Goal: Information Seeking & Learning: Compare options

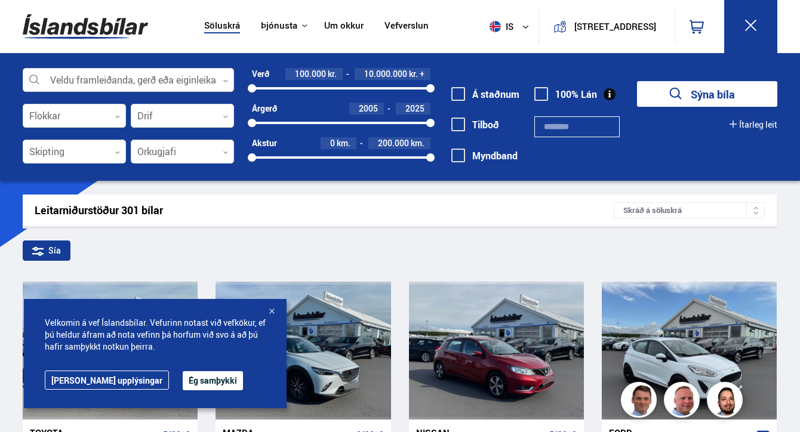
drag, startPoint x: 373, startPoint y: 88, endPoint x: 329, endPoint y: 87, distance: 43.6
click at [329, 87] on div at bounding box center [341, 88] width 178 height 2
click at [329, 87] on div at bounding box center [379, 88] width 101 height 2
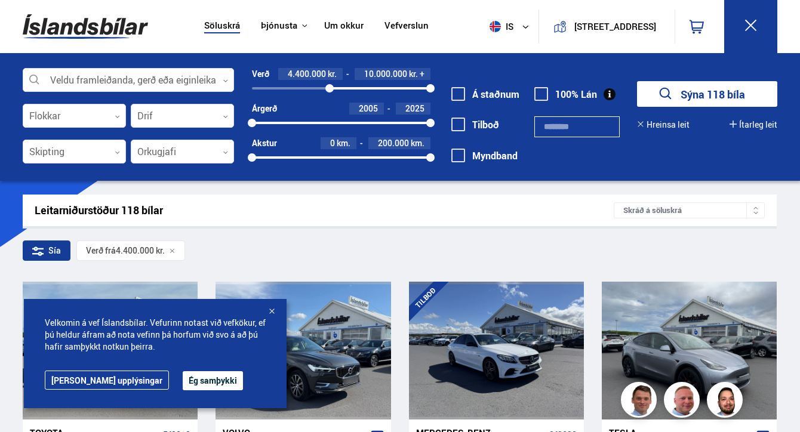
click at [289, 88] on div "4400000 10000000" at bounding box center [341, 88] width 178 height 2
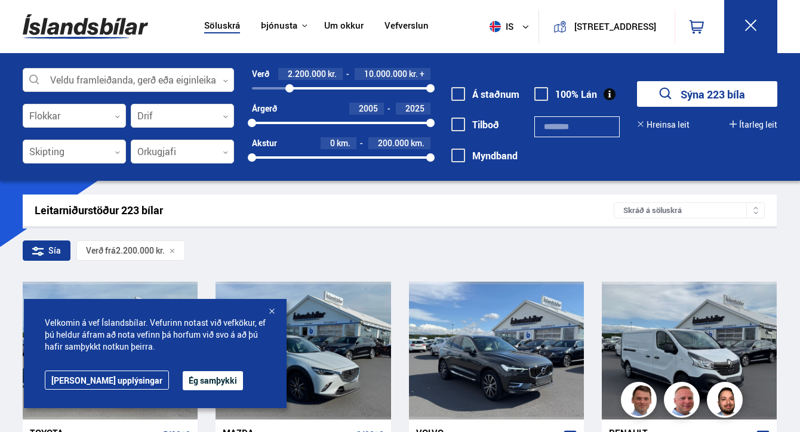
click at [248, 90] on div "Verð 2.200.000 kr. 10.000.000 kr. + 2200000 10000000 Árgerð 2005 2025 2005 2025…" at bounding box center [332, 120] width 196 height 104
click at [252, 90] on div "2200000 10000000" at bounding box center [341, 88] width 178 height 11
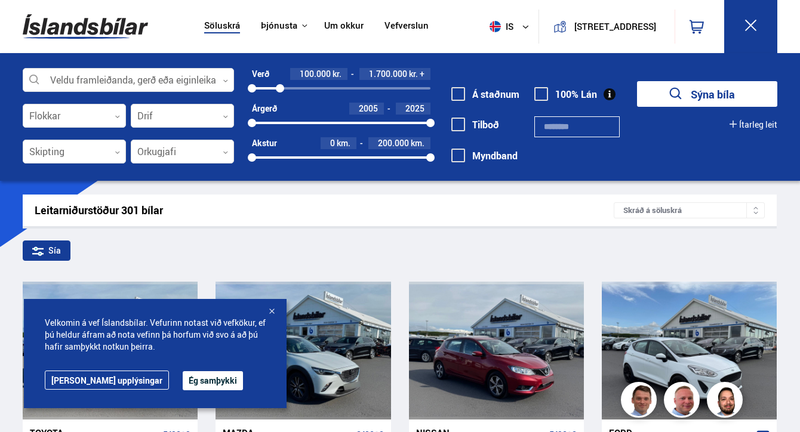
drag, startPoint x: 430, startPoint y: 84, endPoint x: 280, endPoint y: 90, distance: 150.5
click at [280, 90] on div at bounding box center [280, 88] width 8 height 8
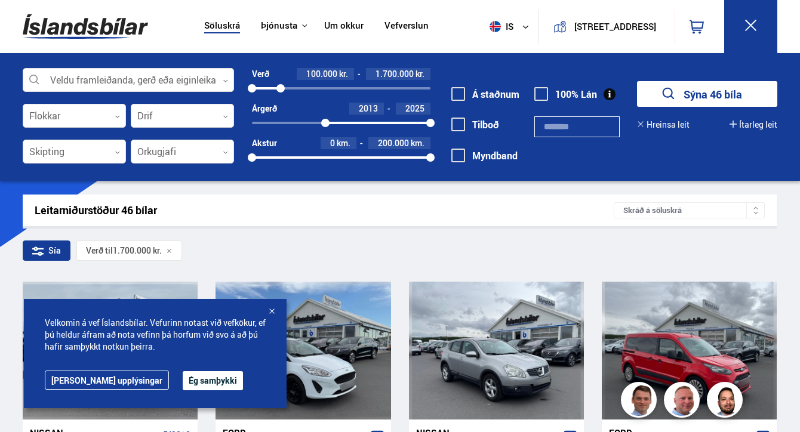
drag, startPoint x: 251, startPoint y: 123, endPoint x: 325, endPoint y: 128, distance: 74.2
click at [325, 128] on div "Verð 100.000 kr. 1.700.000 kr. 100000 1700000 Árgerð 2013 2025 2013 2025 Akstur…" at bounding box center [332, 120] width 196 height 104
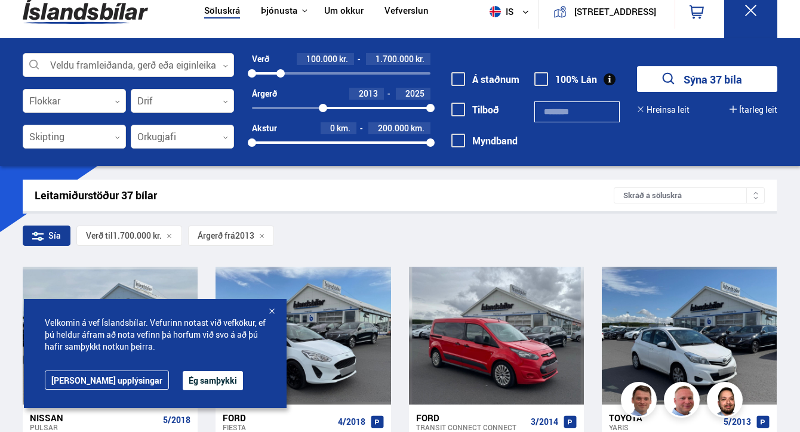
scroll to position [16, 0]
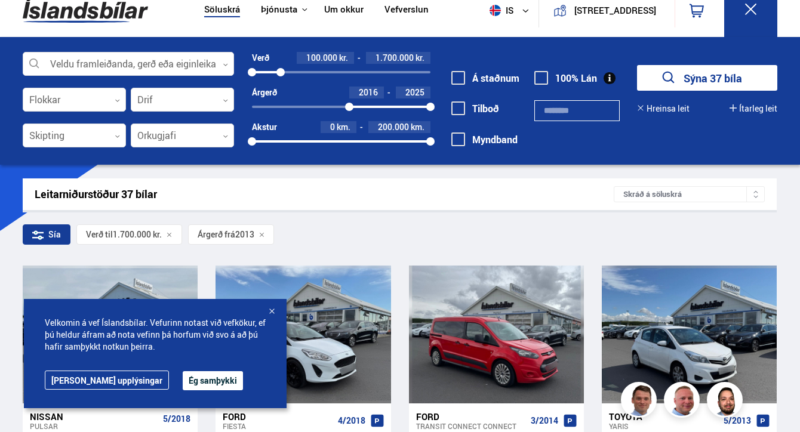
drag, startPoint x: 325, startPoint y: 106, endPoint x: 349, endPoint y: 104, distance: 24.6
click at [349, 104] on div at bounding box center [349, 107] width 8 height 8
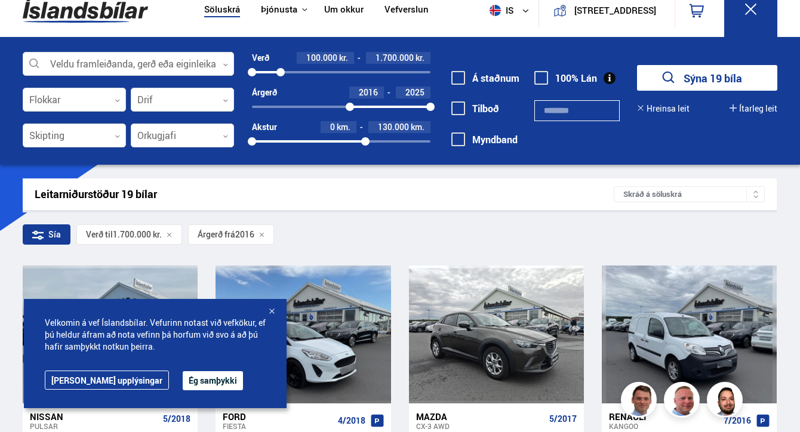
drag, startPoint x: 430, startPoint y: 141, endPoint x: 365, endPoint y: 141, distance: 64.5
click at [365, 141] on div at bounding box center [365, 141] width 8 height 8
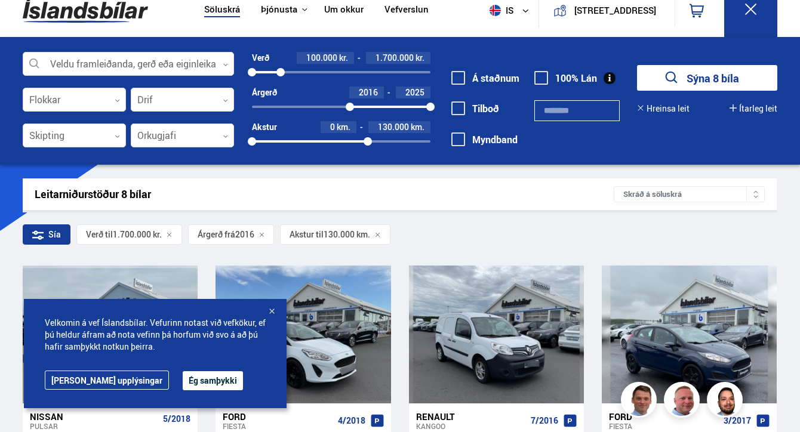
click at [339, 142] on div at bounding box center [310, 141] width 116 height 2
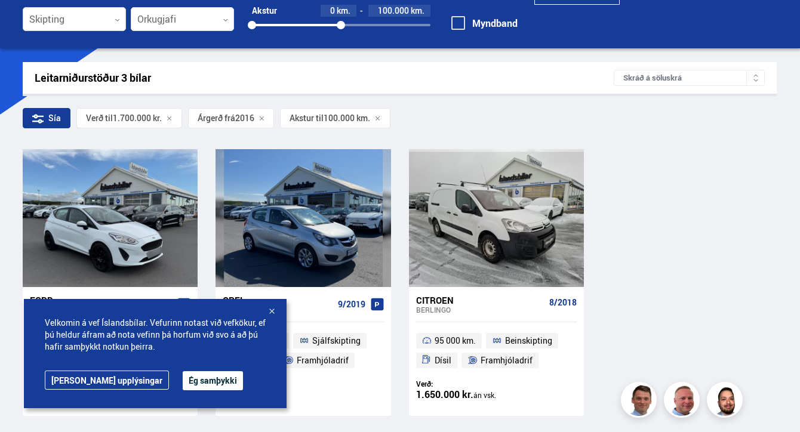
scroll to position [81, 0]
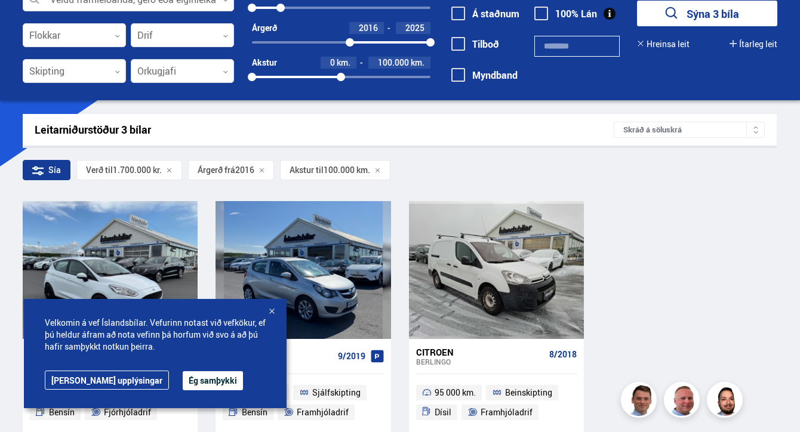
click at [372, 76] on div "0 100000" at bounding box center [341, 77] width 178 height 2
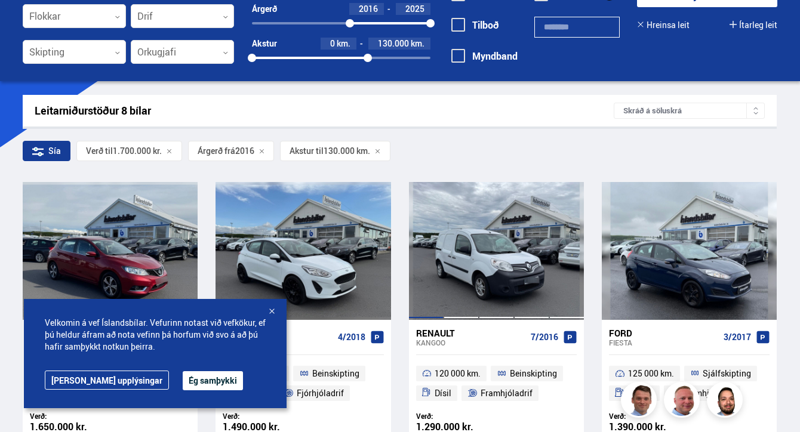
scroll to position [87, 0]
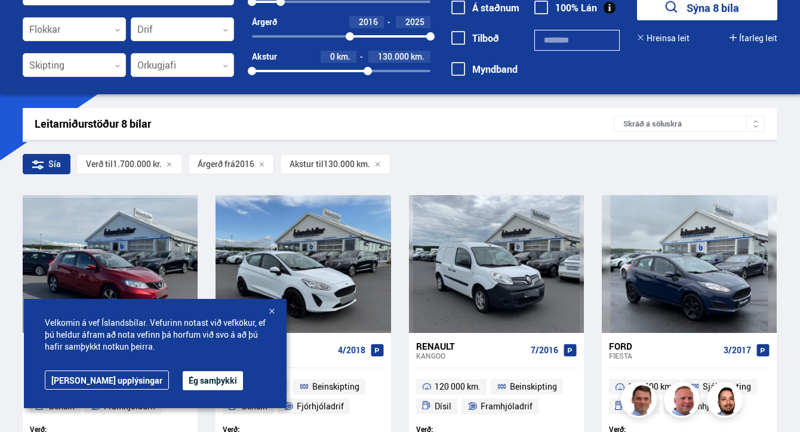
click at [382, 71] on div "0 130000" at bounding box center [341, 71] width 178 height 2
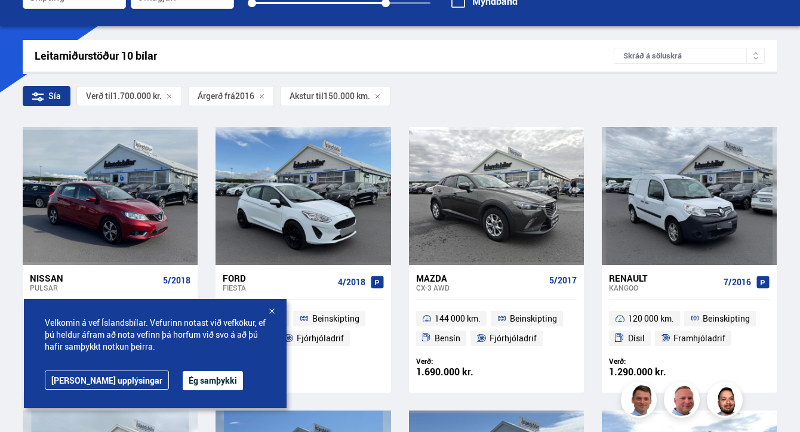
scroll to position [154, 0]
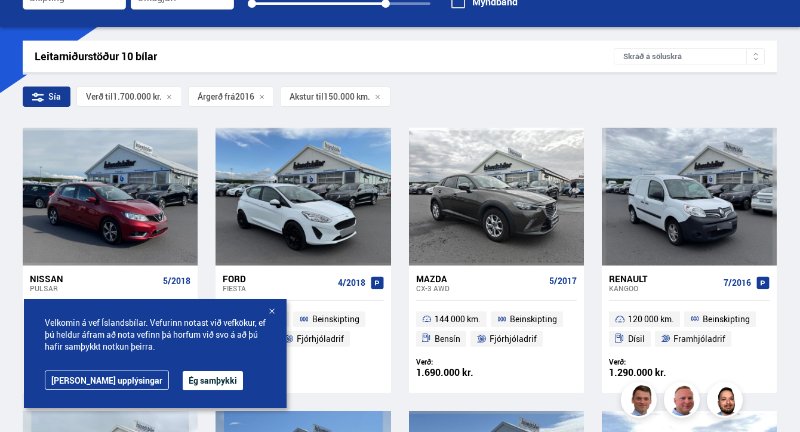
click at [171, 53] on div "Leitarniðurstöður 10 bílar" at bounding box center [324, 56] width 579 height 13
click at [36, 93] on icon at bounding box center [35, 95] width 4 height 4
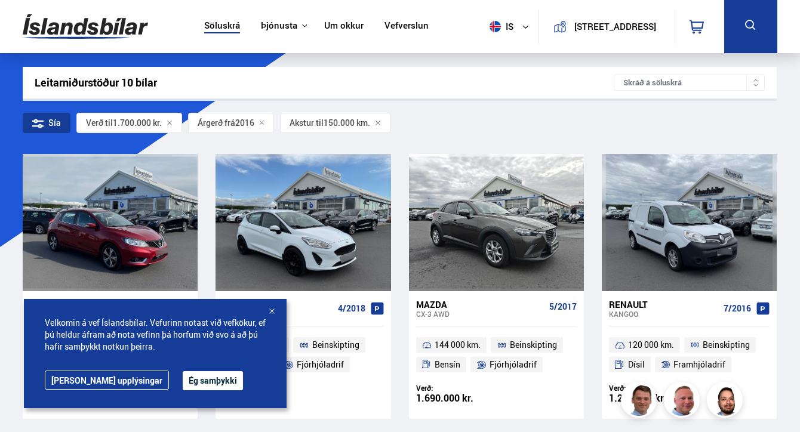
click at [755, 27] on icon at bounding box center [750, 25] width 15 height 15
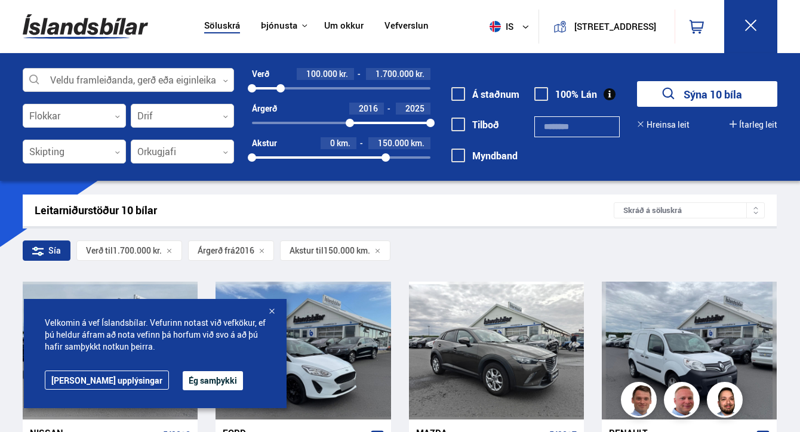
click at [96, 85] on div at bounding box center [128, 81] width 211 height 24
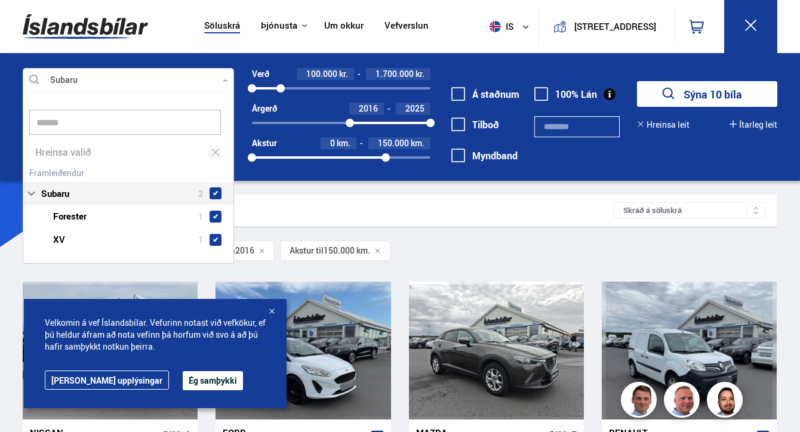
scroll to position [171, 210]
click at [84, 178] on div "Subaru 2 Subaru Forester 1 Subaru XV 1" at bounding box center [128, 207] width 210 height 87
type input "******"
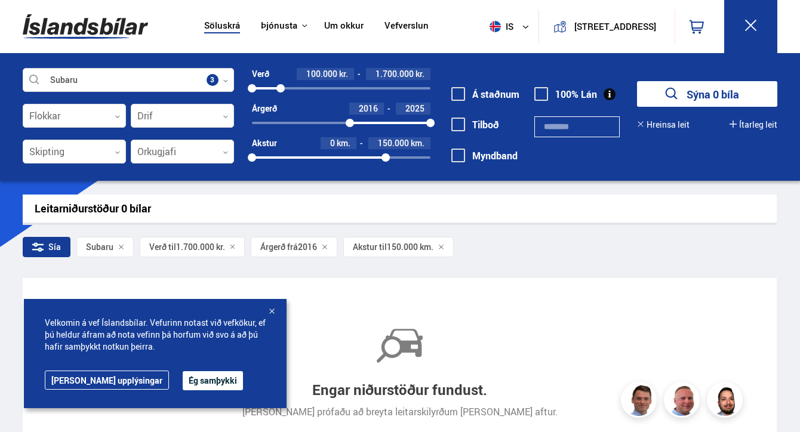
click at [251, 89] on div at bounding box center [252, 88] width 8 height 8
drag, startPoint x: 284, startPoint y: 89, endPoint x: 326, endPoint y: 88, distance: 43.0
click at [321, 88] on div at bounding box center [316, 88] width 8 height 8
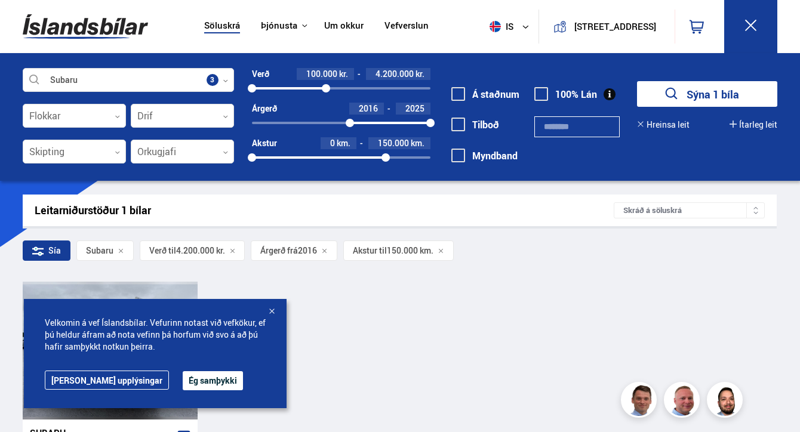
click at [326, 123] on div "2016 2025" at bounding box center [341, 123] width 178 height 2
click at [371, 89] on div "100000 4200000" at bounding box center [341, 88] width 178 height 2
click at [418, 158] on div "0 150000" at bounding box center [341, 157] width 178 height 2
drag, startPoint x: 429, startPoint y: 156, endPoint x: 438, endPoint y: 156, distance: 9.0
click at [438, 156] on div "Subaru Veldu framleiðanda, gerð eða eiginleika 3 Flokkar 0 Drif 0 Skipting 0 Or…" at bounding box center [400, 123] width 774 height 110
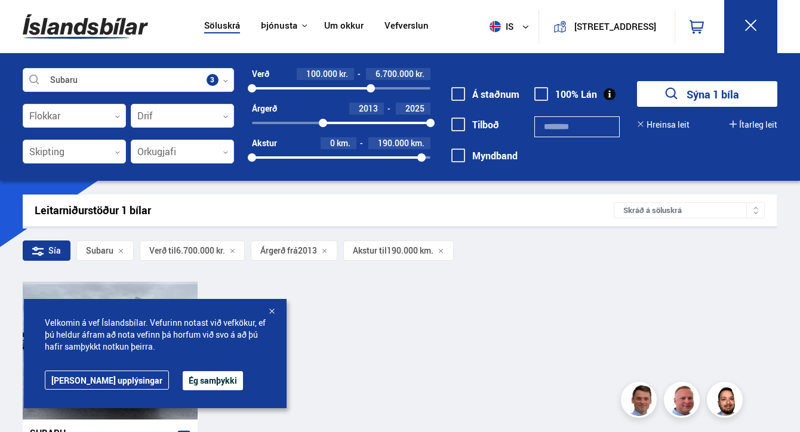
drag, startPoint x: 429, startPoint y: 158, endPoint x: 449, endPoint y: 160, distance: 21.0
click at [449, 160] on div "Subaru Veldu framleiðanda, gerð eða eiginleika 3 Flokkar 0 Drif 0 Skipting 0 Or…" at bounding box center [400, 123] width 774 height 110
drag, startPoint x: 427, startPoint y: 158, endPoint x: 451, endPoint y: 159, distance: 23.9
click at [451, 159] on div "Subaru Veldu framleiðanda, gerð eða eiginleika 3 Flokkar 0 Drif 0 Skipting 0 Or…" at bounding box center [400, 123] width 774 height 110
drag, startPoint x: 423, startPoint y: 159, endPoint x: 444, endPoint y: 159, distance: 20.9
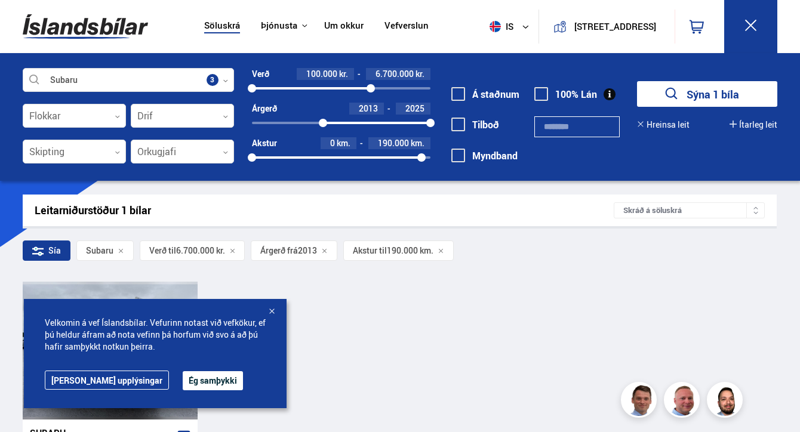
click at [444, 159] on div "Subaru Veldu framleiðanda, gerð eða eiginleika 3 Flokkar 0 Drif 0 Skipting 0 Or…" at bounding box center [400, 123] width 774 height 110
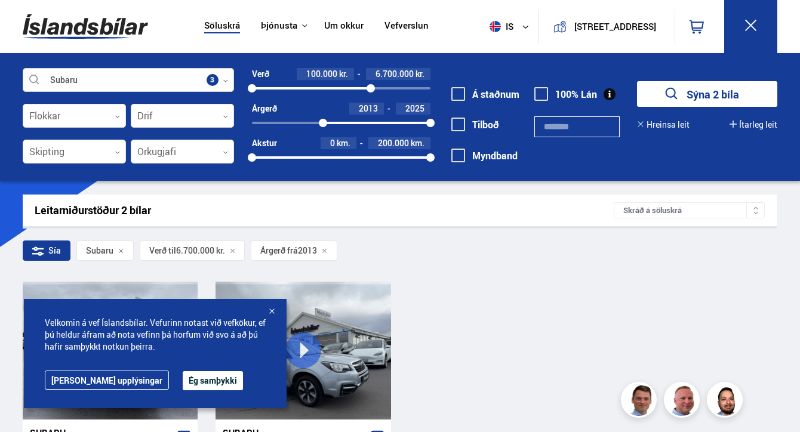
click at [144, 80] on div at bounding box center [128, 81] width 211 height 24
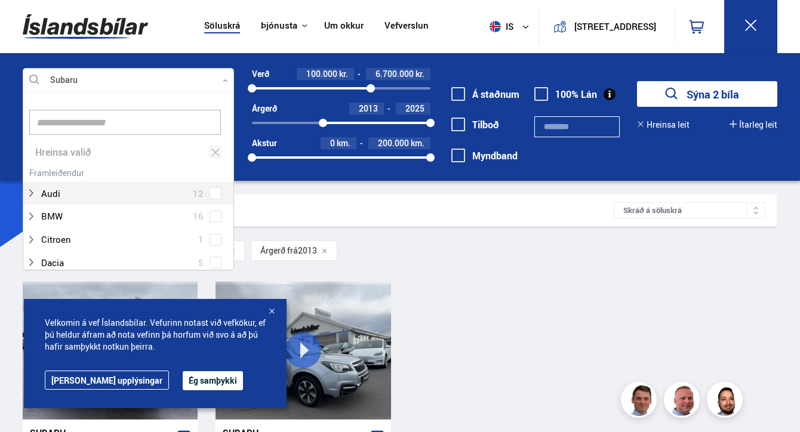
scroll to position [178, 207]
click at [140, 115] on input at bounding box center [125, 122] width 192 height 25
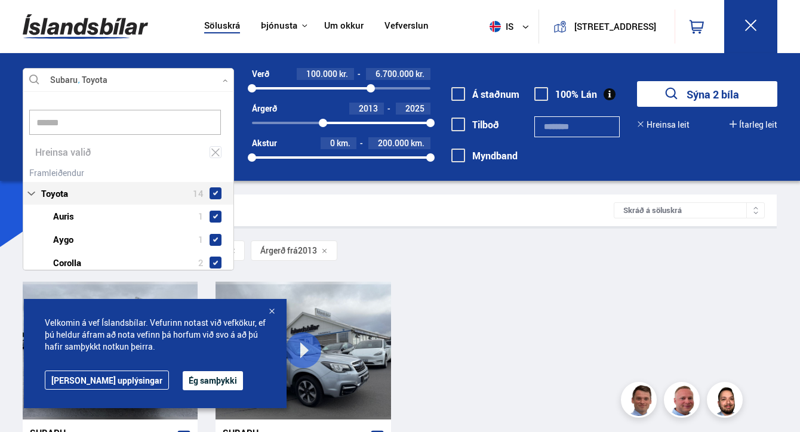
click at [209, 189] on span at bounding box center [215, 193] width 12 height 12
type input "******"
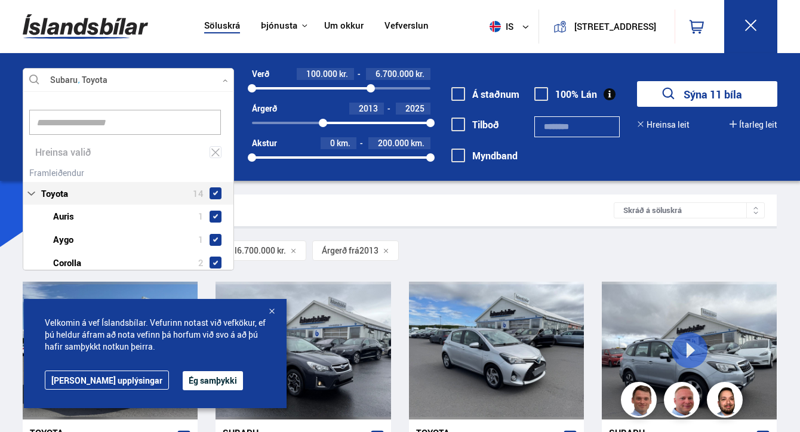
click at [400, 208] on div "Leitarniðurstöður 11 bílar" at bounding box center [324, 210] width 579 height 13
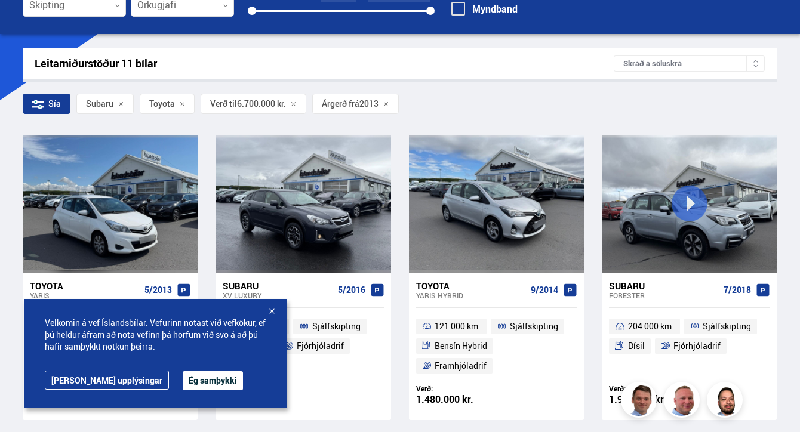
scroll to position [165, 0]
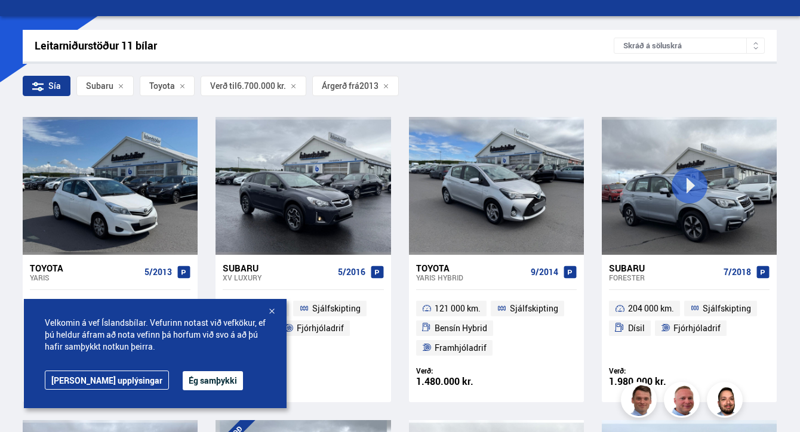
click at [183, 382] on button "Ég samþykki" at bounding box center [213, 380] width 60 height 19
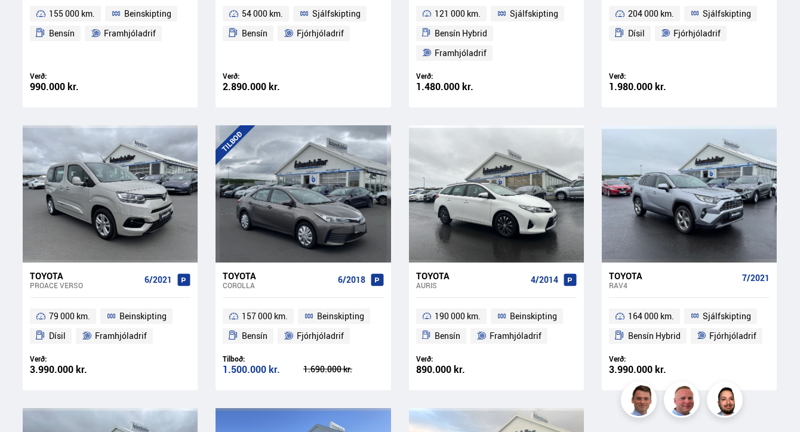
scroll to position [461, 0]
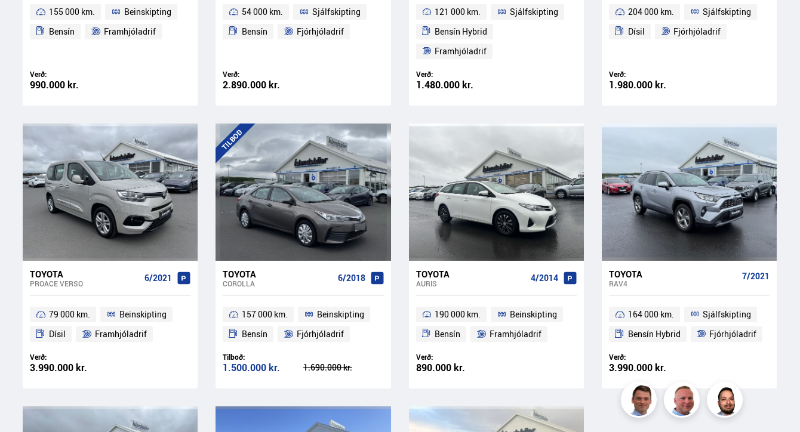
click at [438, 269] on div "Toyota" at bounding box center [471, 274] width 110 height 11
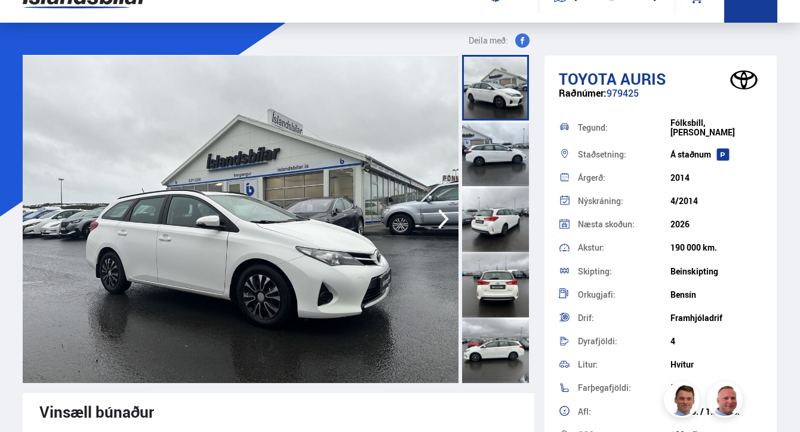
scroll to position [34, 0]
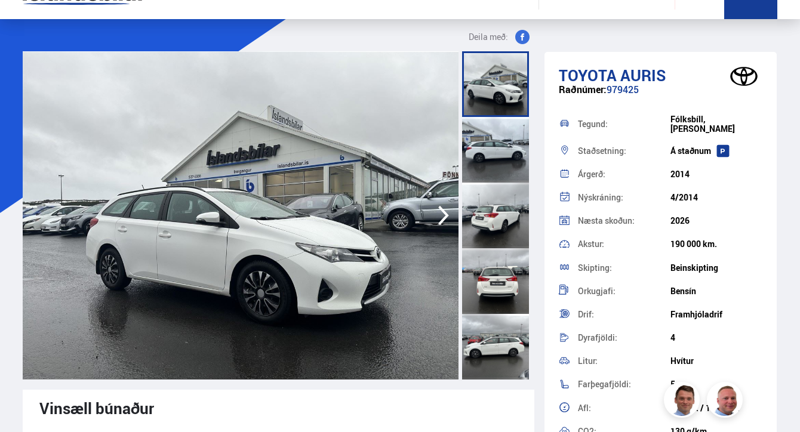
click at [505, 192] on div at bounding box center [495, 216] width 67 height 66
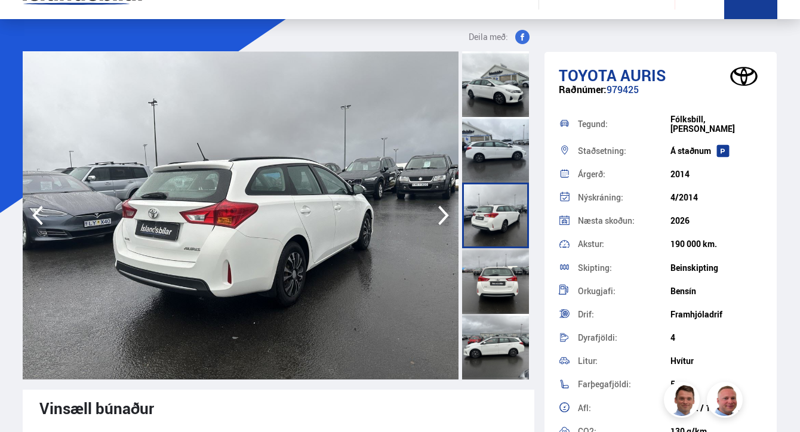
click at [496, 297] on div at bounding box center [495, 281] width 67 height 66
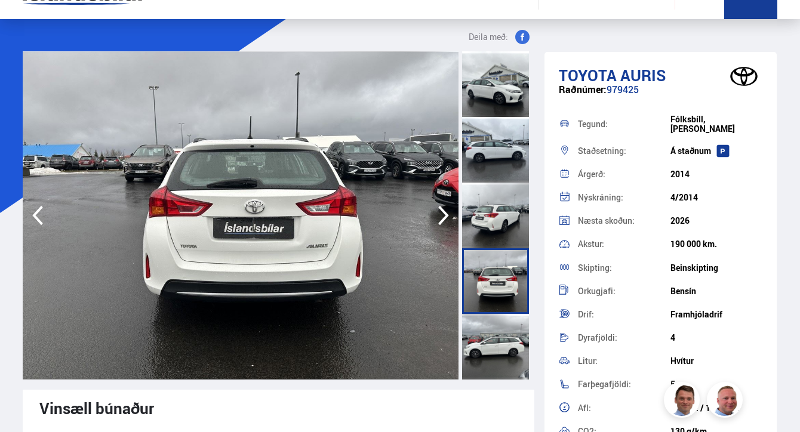
click at [496, 345] on div at bounding box center [495, 347] width 67 height 66
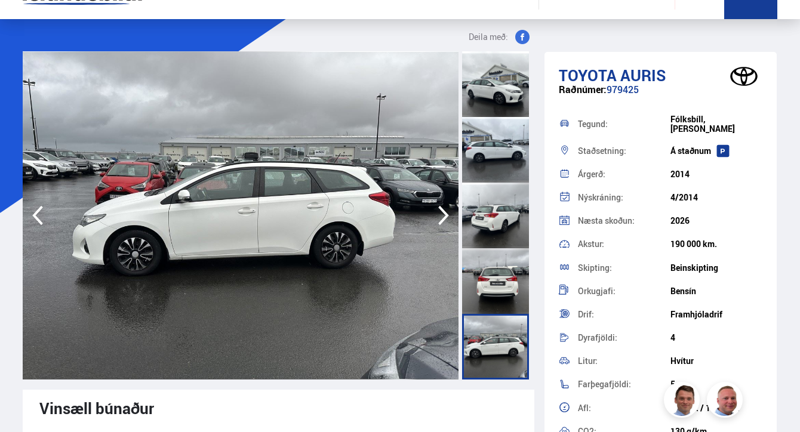
click at [506, 162] on div at bounding box center [495, 150] width 67 height 66
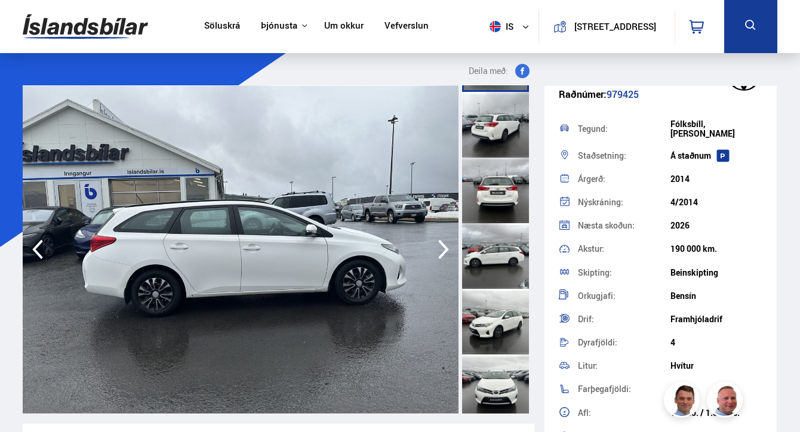
scroll to position [0, 0]
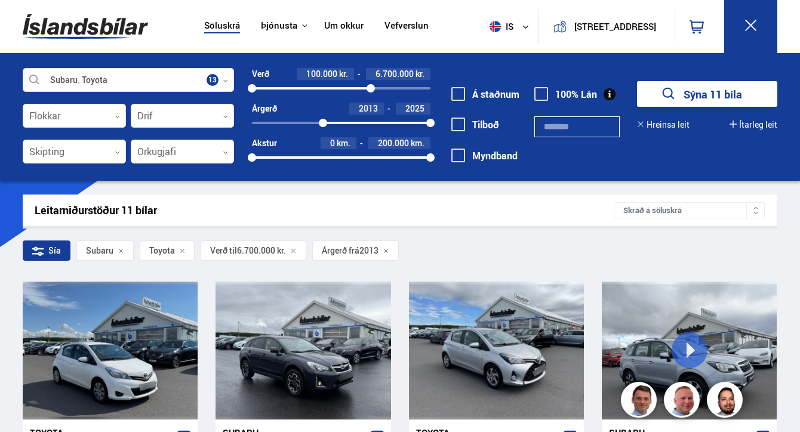
click at [347, 88] on div at bounding box center [311, 88] width 119 height 2
click at [316, 88] on div at bounding box center [299, 88] width 95 height 2
drag, startPoint x: 316, startPoint y: 88, endPoint x: 282, endPoint y: 88, distance: 34.6
click at [282, 88] on div at bounding box center [282, 88] width 8 height 8
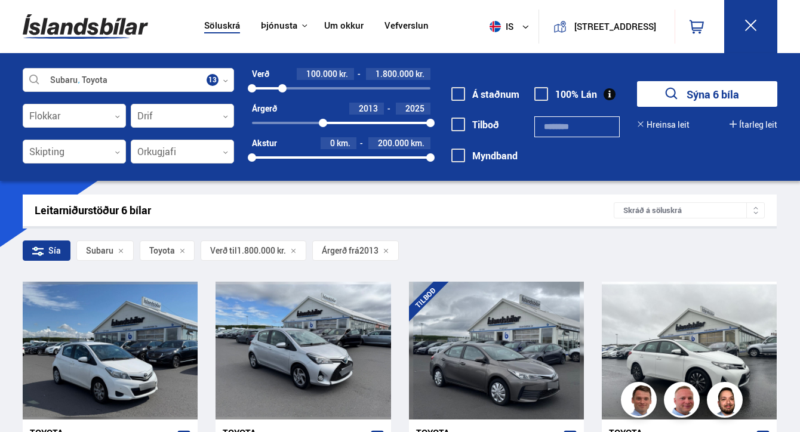
click at [343, 125] on div "2013 2025" at bounding box center [341, 123] width 178 height 11
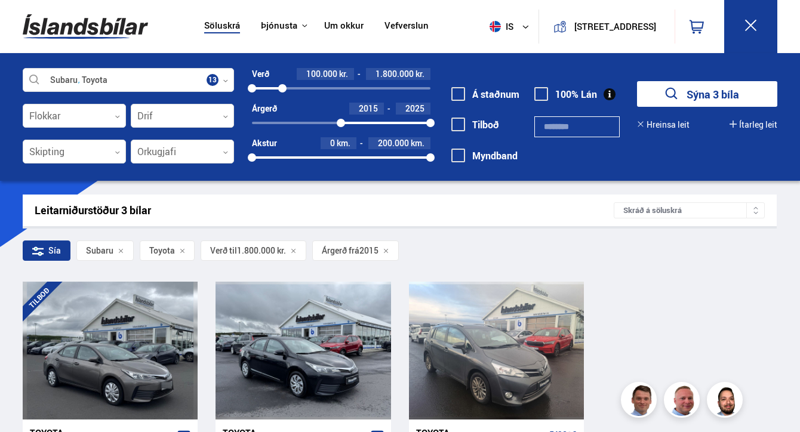
click at [361, 123] on div at bounding box center [385, 123] width 89 height 2
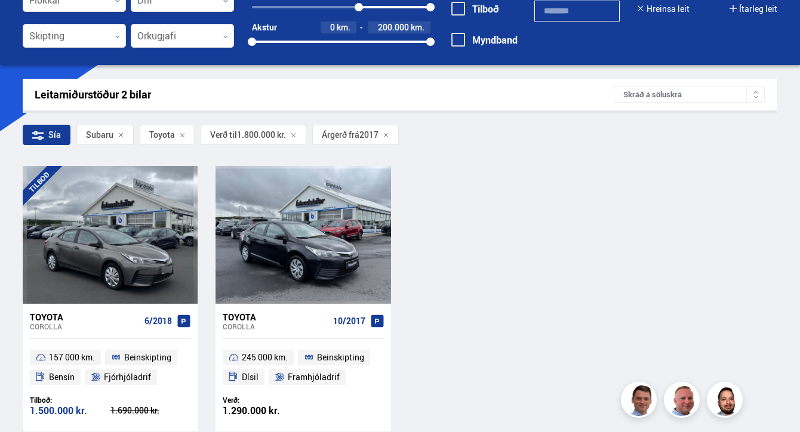
scroll to position [176, 0]
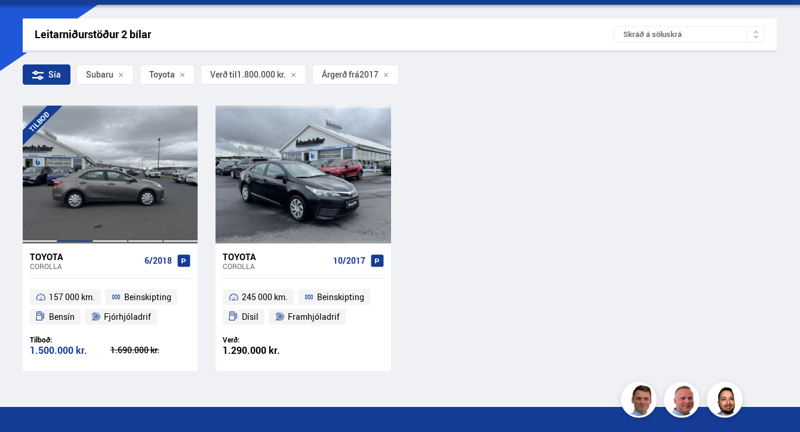
click at [84, 187] on div at bounding box center [74, 174] width 35 height 137
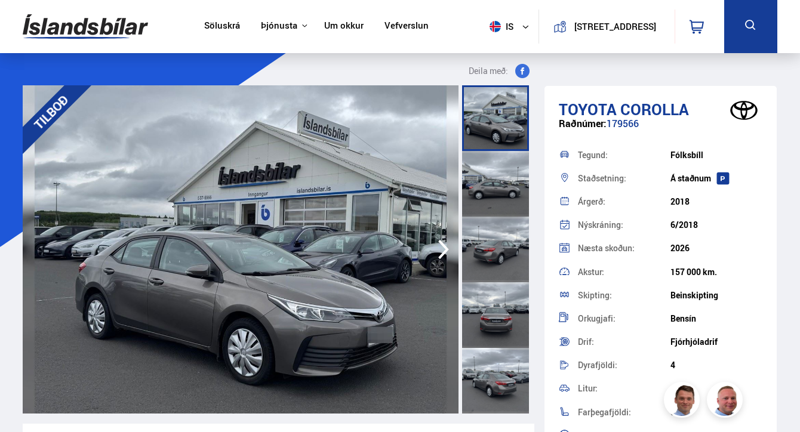
click at [495, 251] on div at bounding box center [495, 250] width 67 height 66
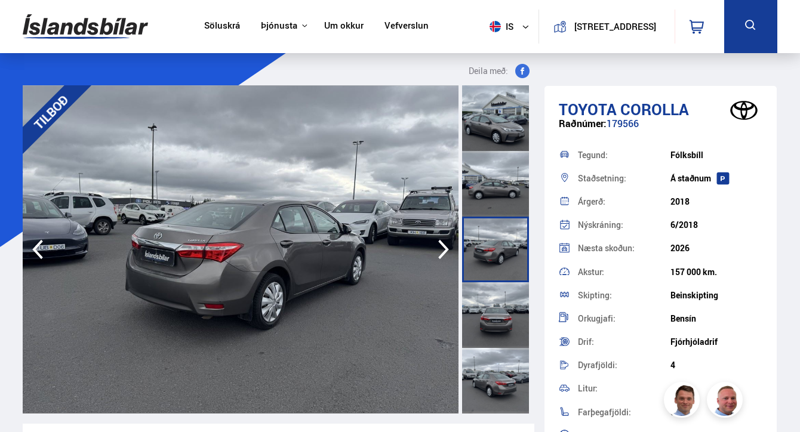
click at [491, 185] on div at bounding box center [495, 184] width 67 height 66
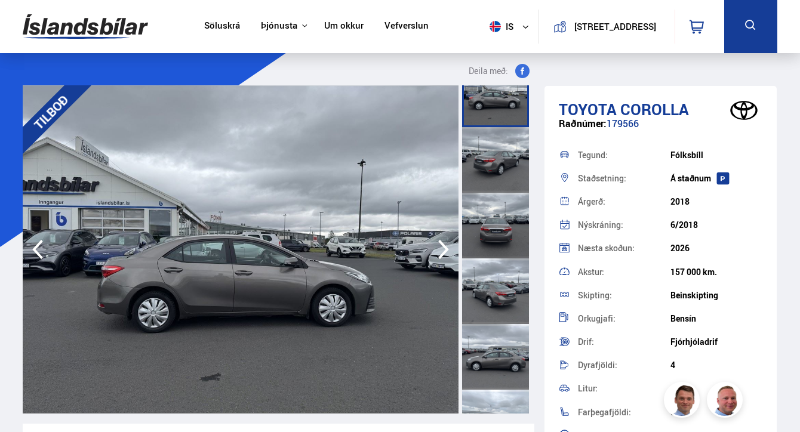
scroll to position [146, 0]
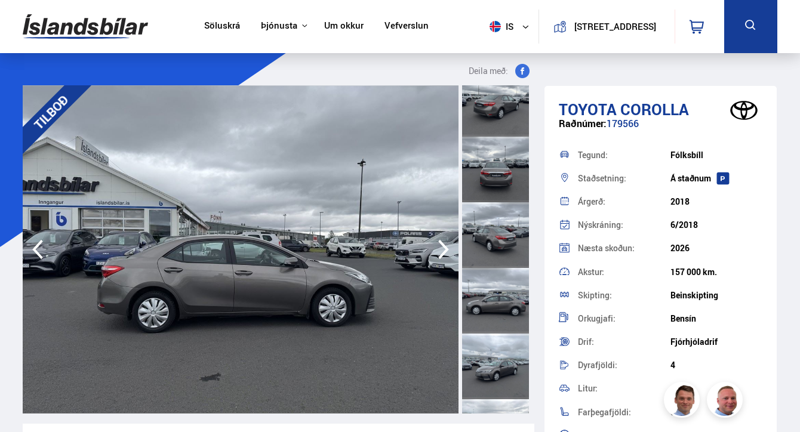
click at [486, 315] on div at bounding box center [495, 301] width 67 height 66
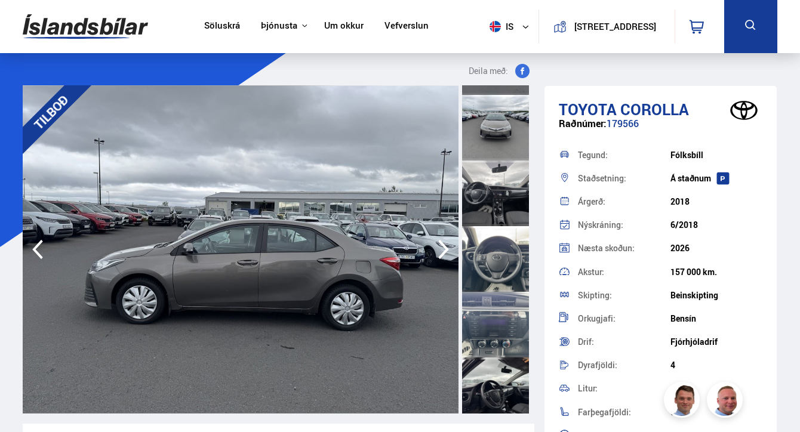
scroll to position [711, 0]
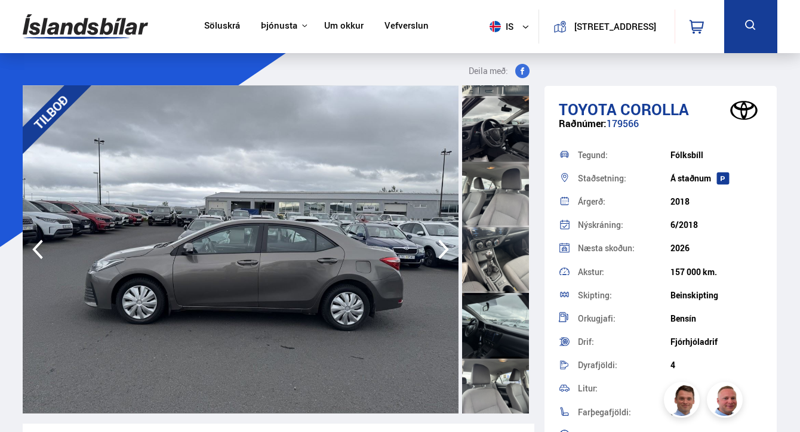
click at [486, 307] on div at bounding box center [495, 326] width 67 height 66
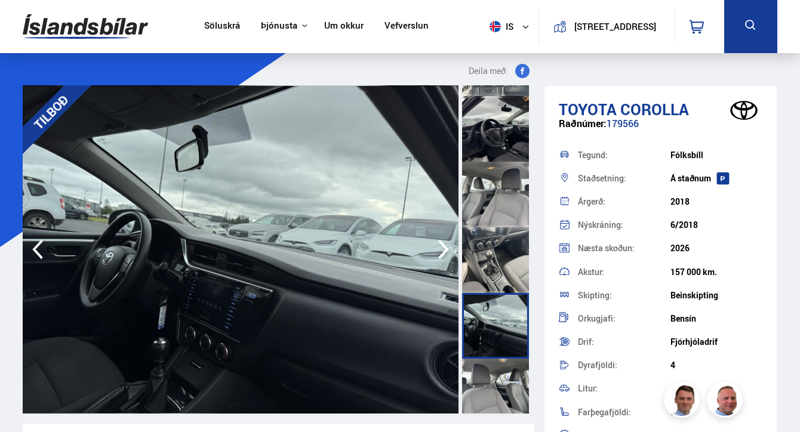
click at [483, 251] on div at bounding box center [495, 260] width 67 height 66
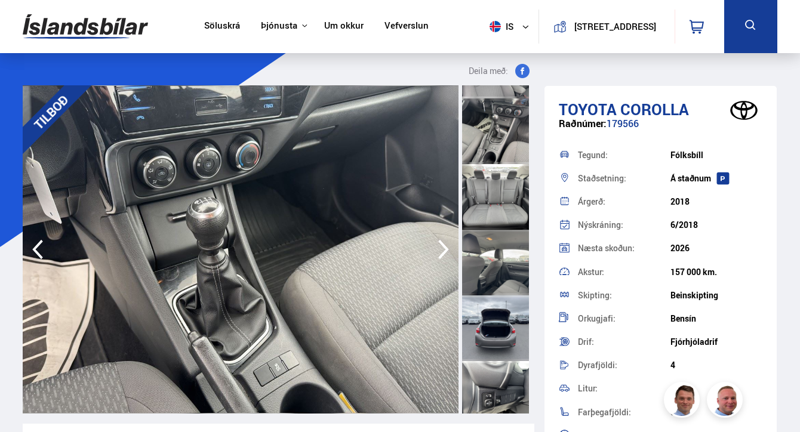
scroll to position [1095, 0]
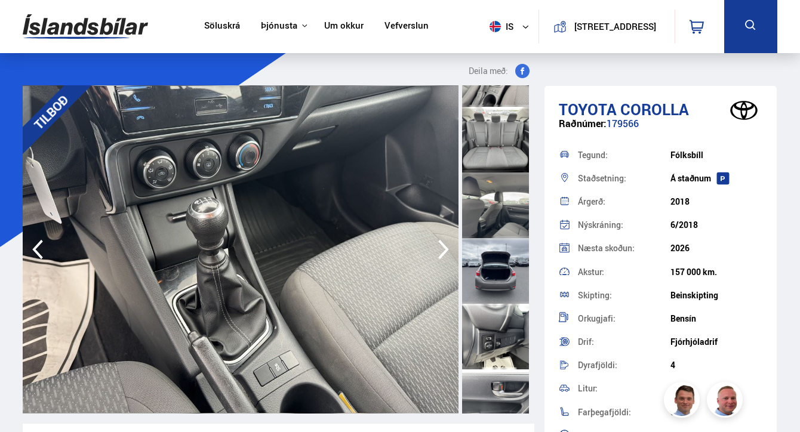
click at [482, 304] on div at bounding box center [495, 337] width 67 height 66
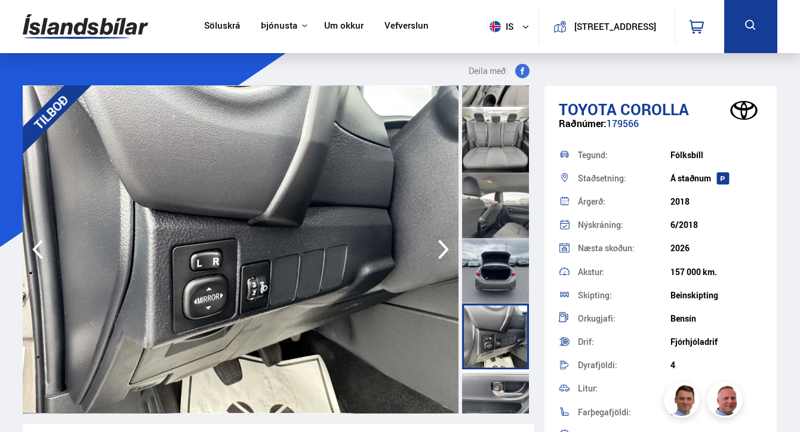
click at [483, 272] on div at bounding box center [495, 271] width 67 height 66
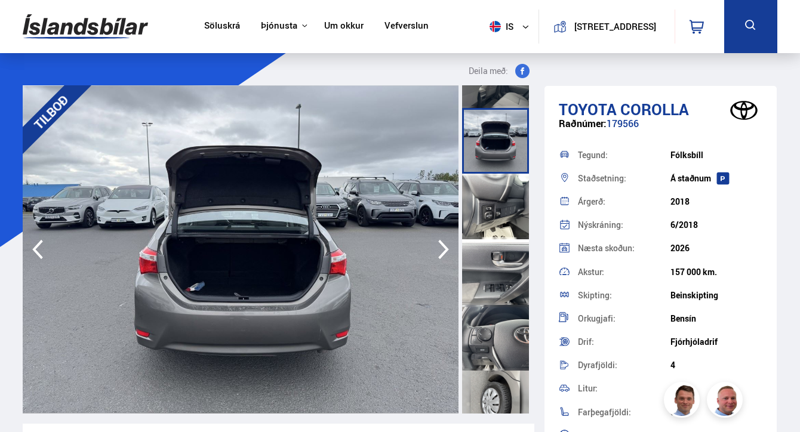
scroll to position [1247, 0]
